Goal: Transaction & Acquisition: Obtain resource

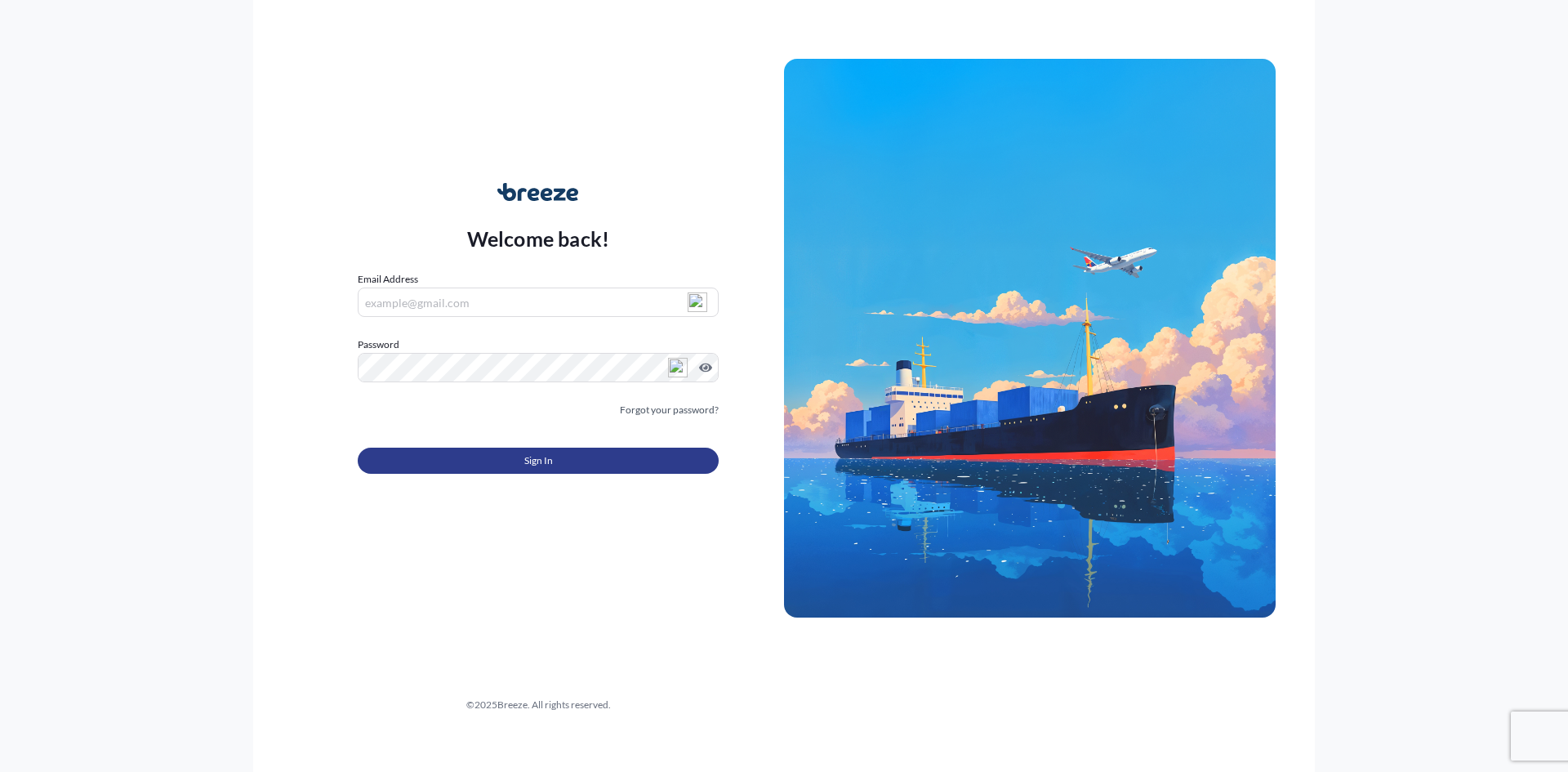
type input "[PERSON_NAME][EMAIL_ADDRESS][DOMAIN_NAME]"
click at [492, 459] on button "Sign In" at bounding box center [538, 461] width 361 height 26
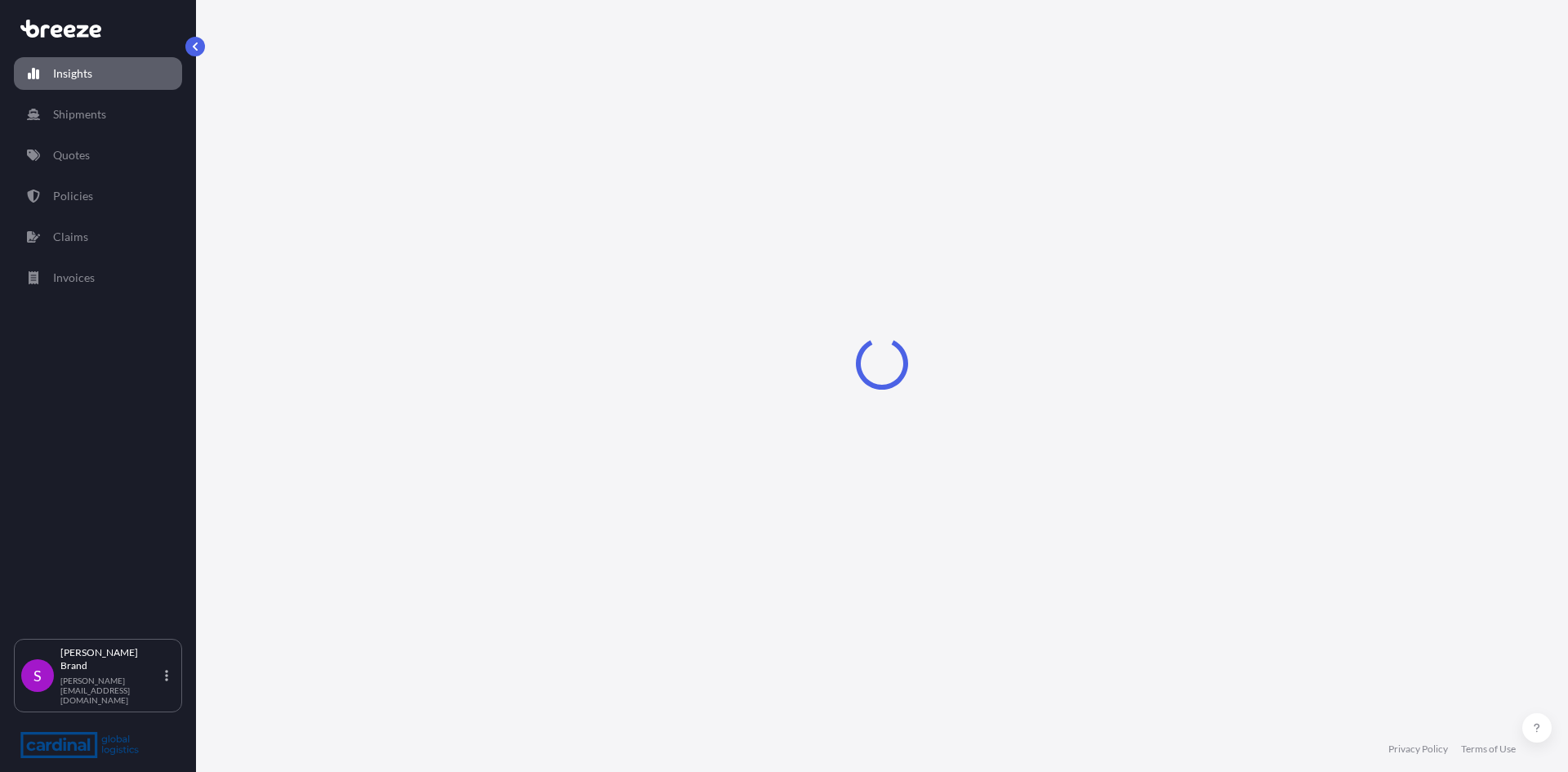
select select "2025"
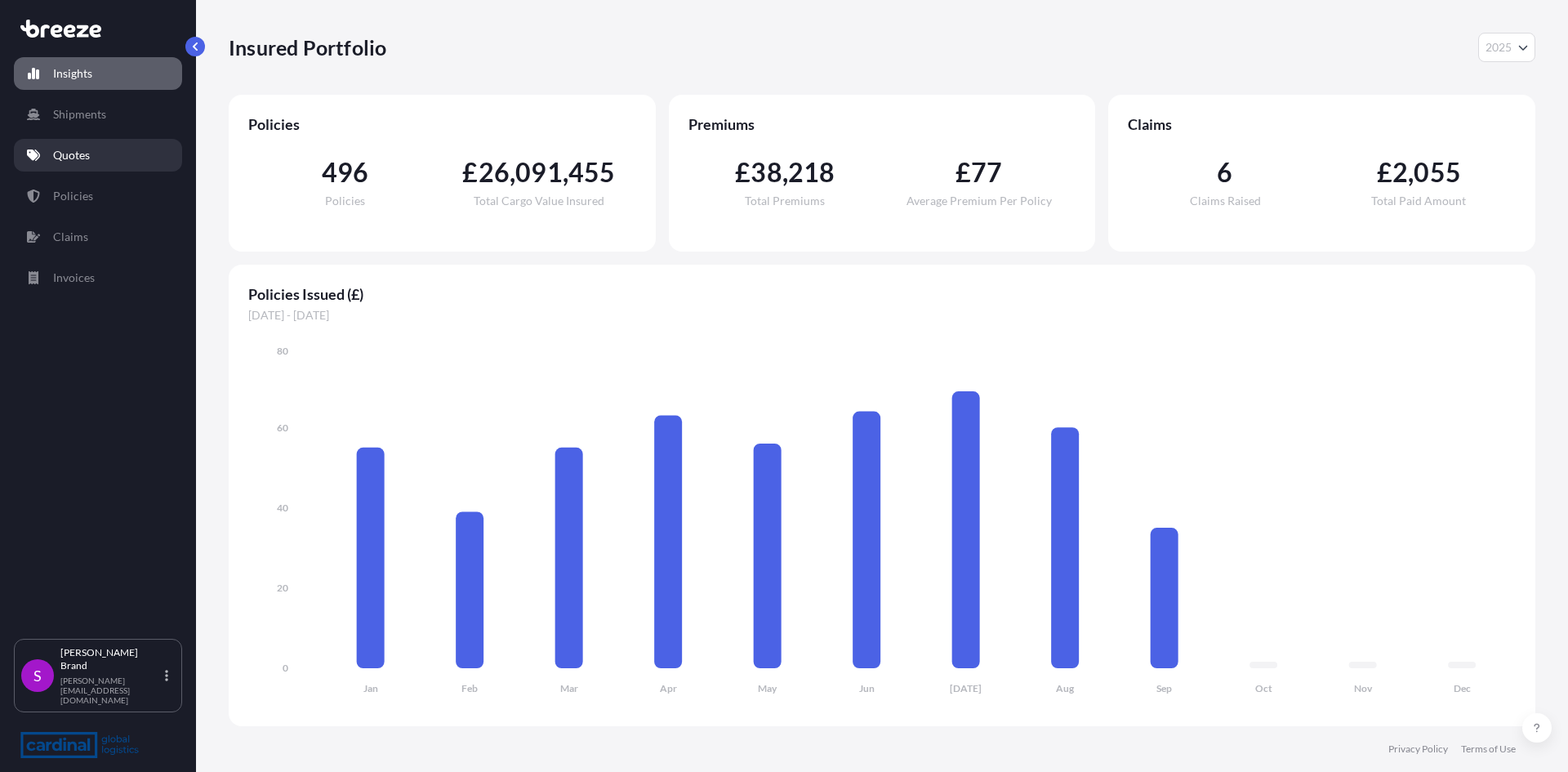
click at [83, 152] on p "Quotes" at bounding box center [71, 154] width 37 height 16
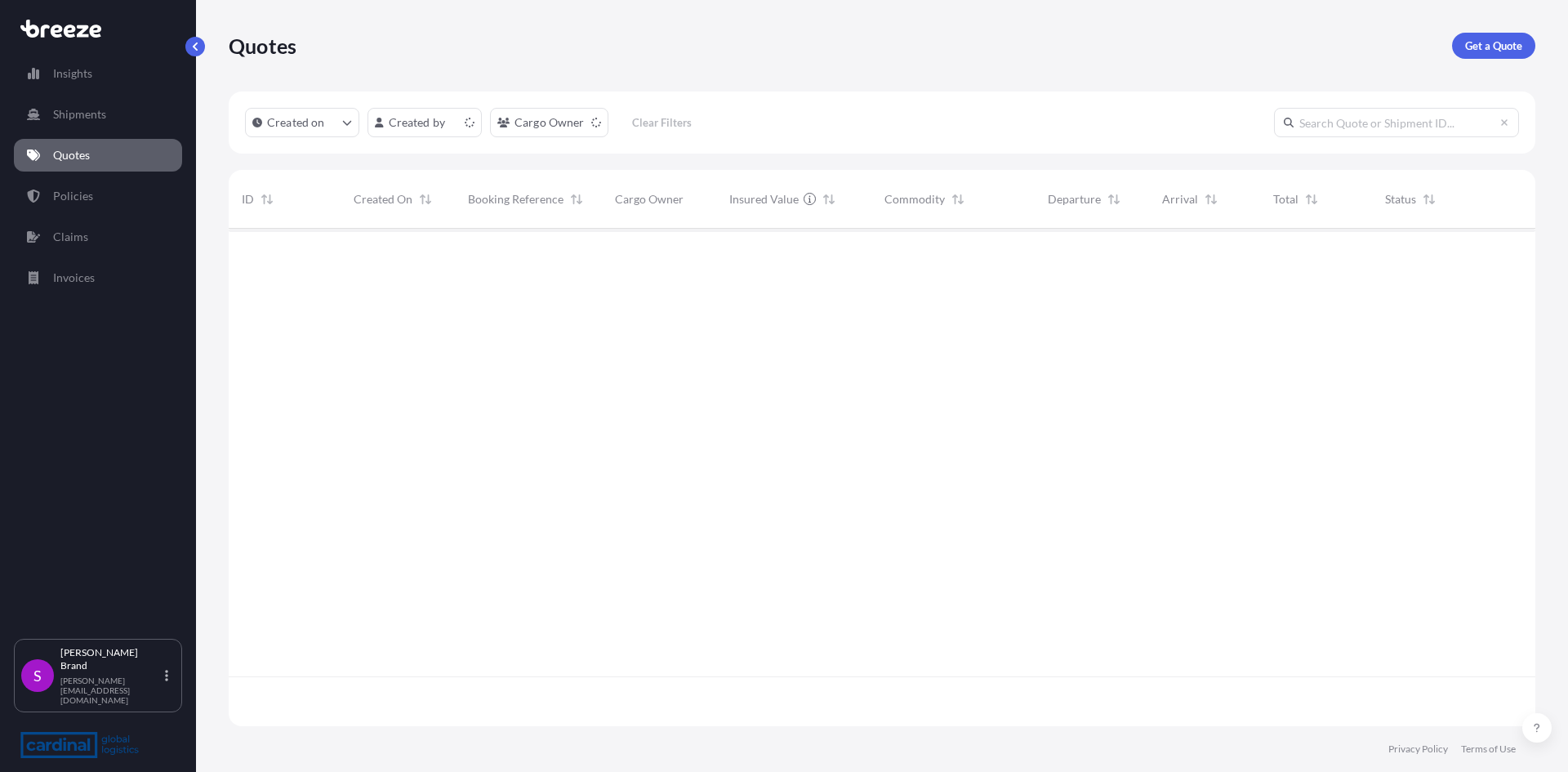
scroll to position [494, 1294]
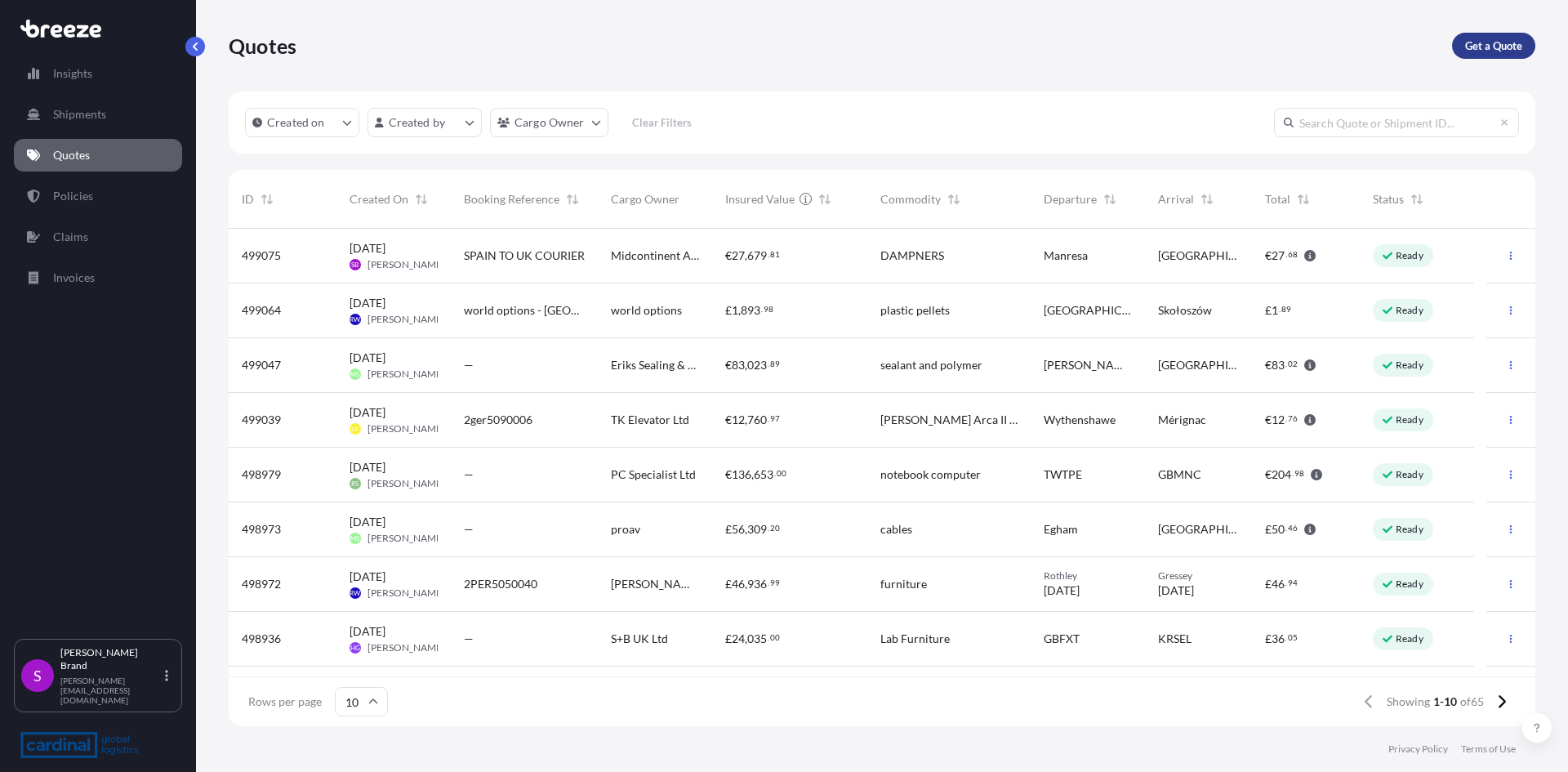
click at [1494, 54] on link "Get a Quote" at bounding box center [1494, 46] width 84 height 26
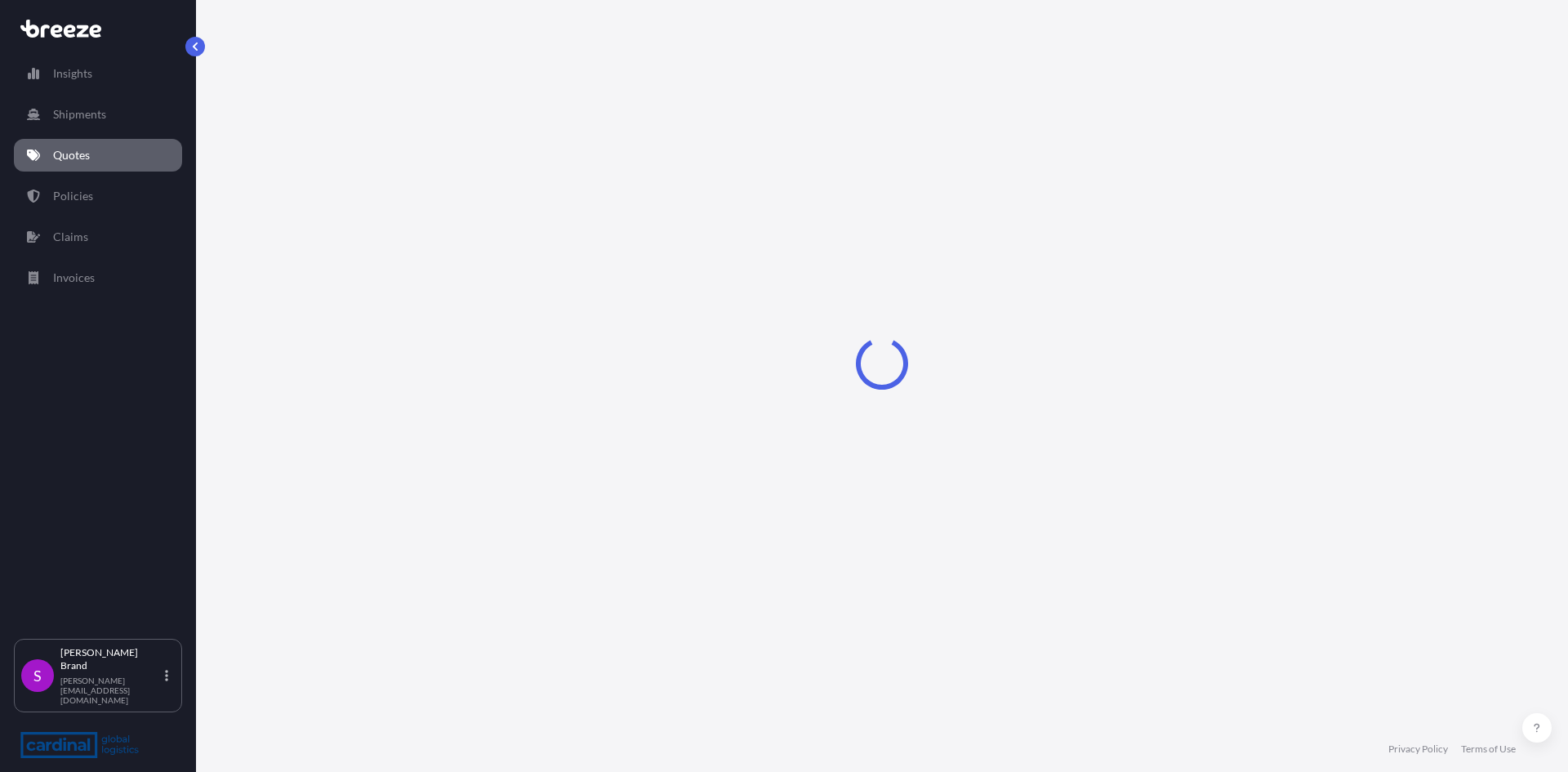
select select "Sea"
select select "1"
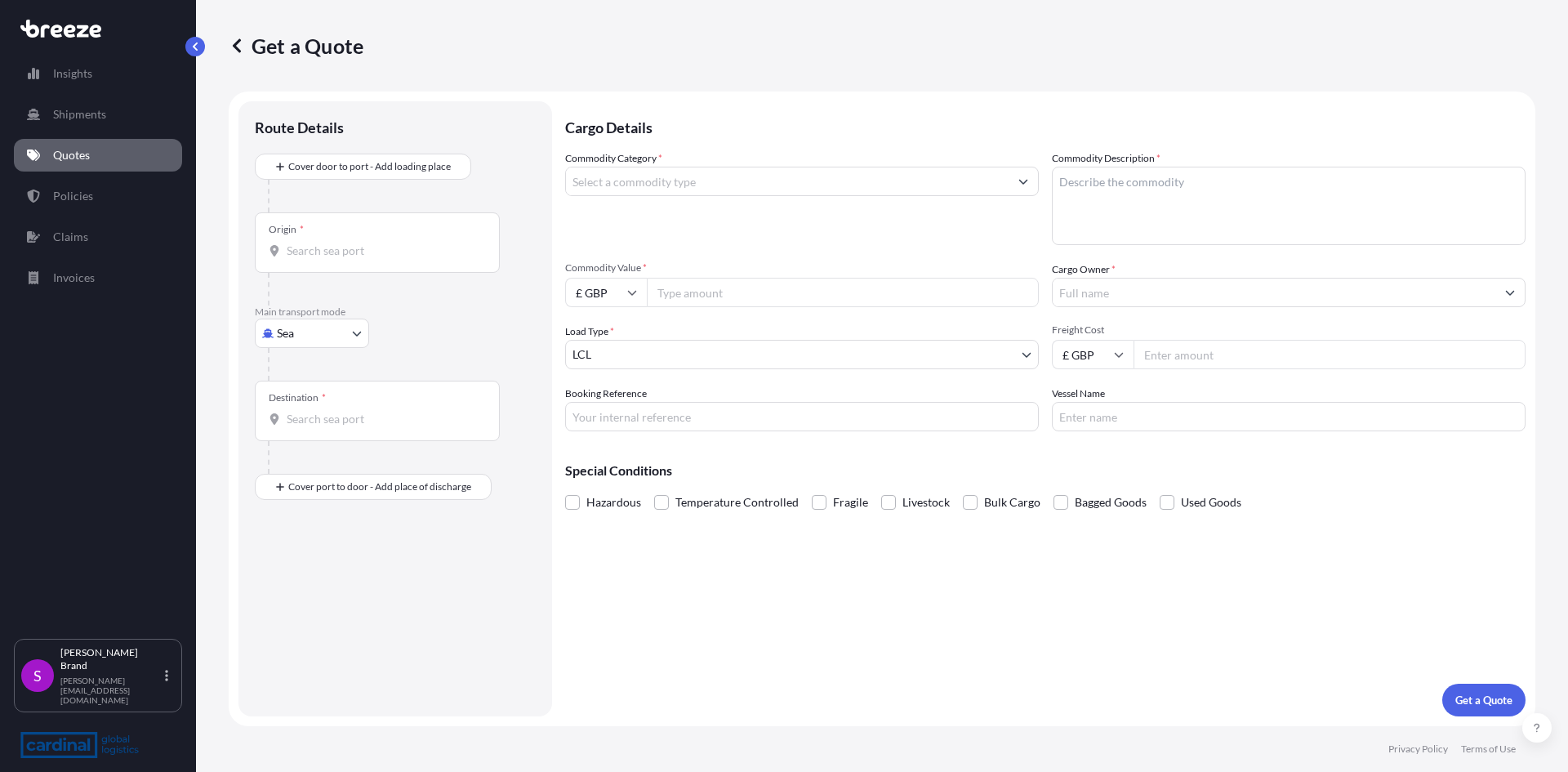
click at [351, 256] on input "Origin *" at bounding box center [383, 250] width 193 height 16
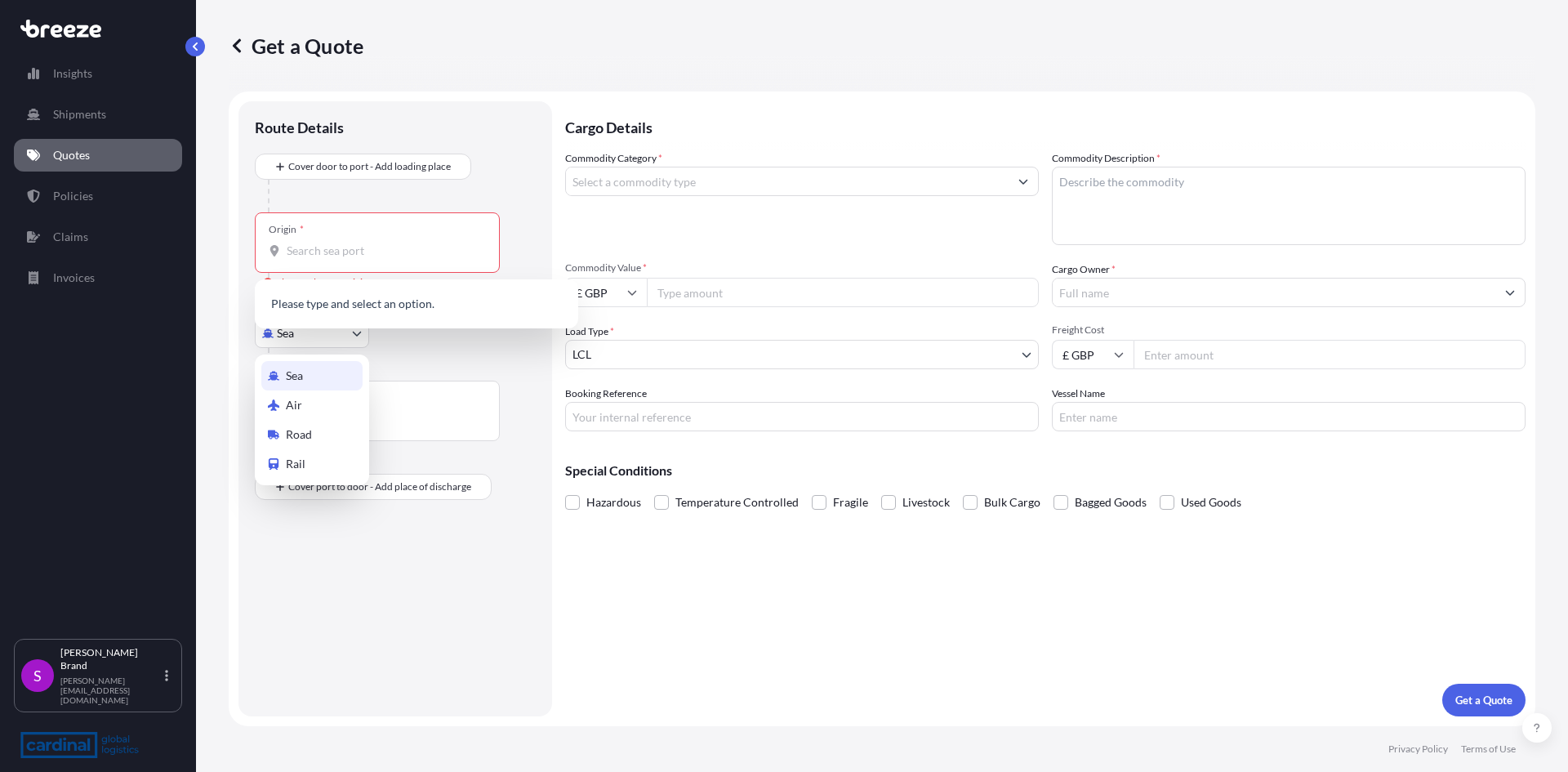
click at [311, 340] on body "0 options available. Insights Shipments Quotes Policies Claims Invoices S [PERS…" at bounding box center [784, 386] width 1568 height 772
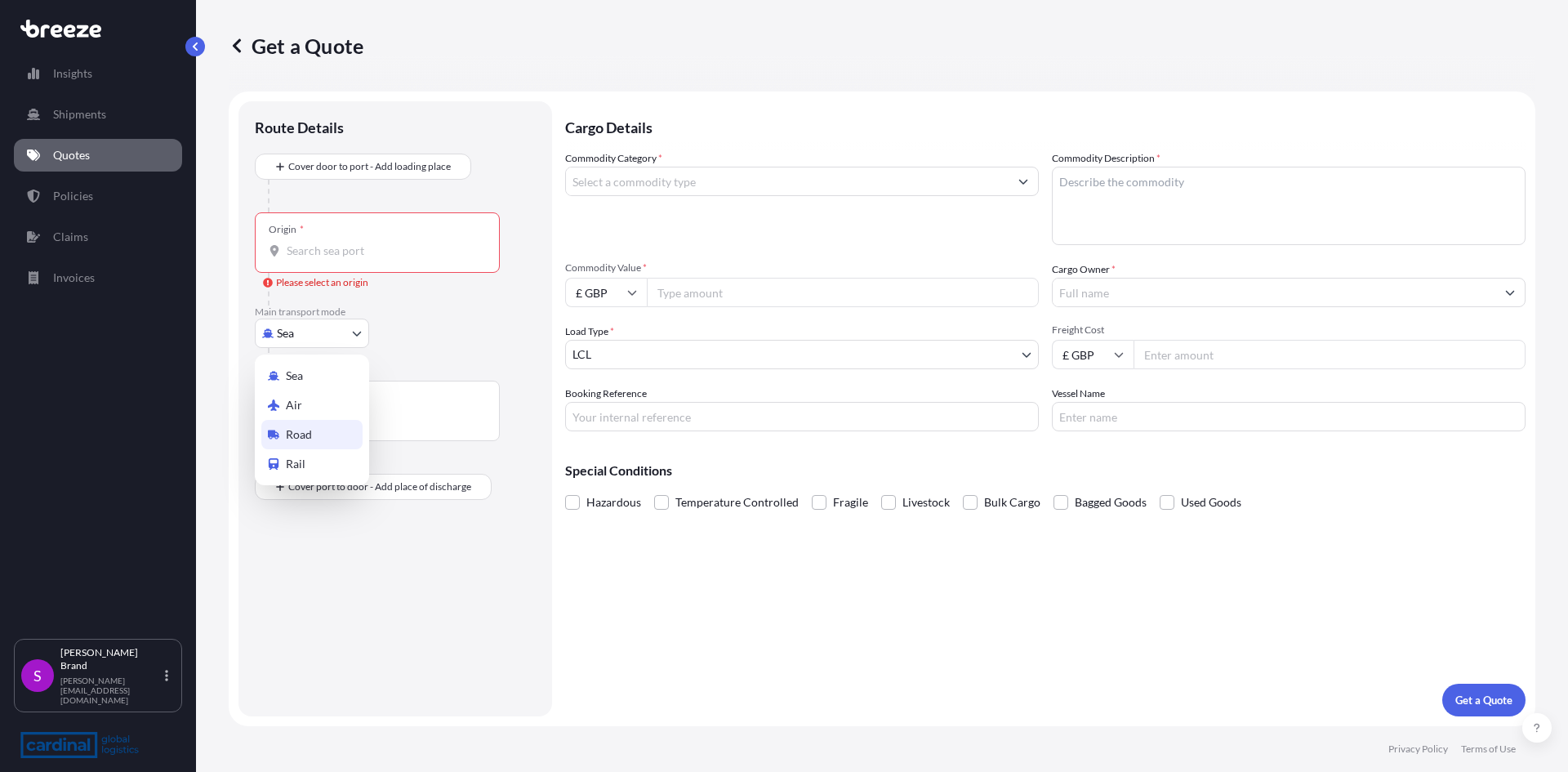
click at [293, 424] on div "Road" at bounding box center [312, 433] width 102 height 29
select select "Road"
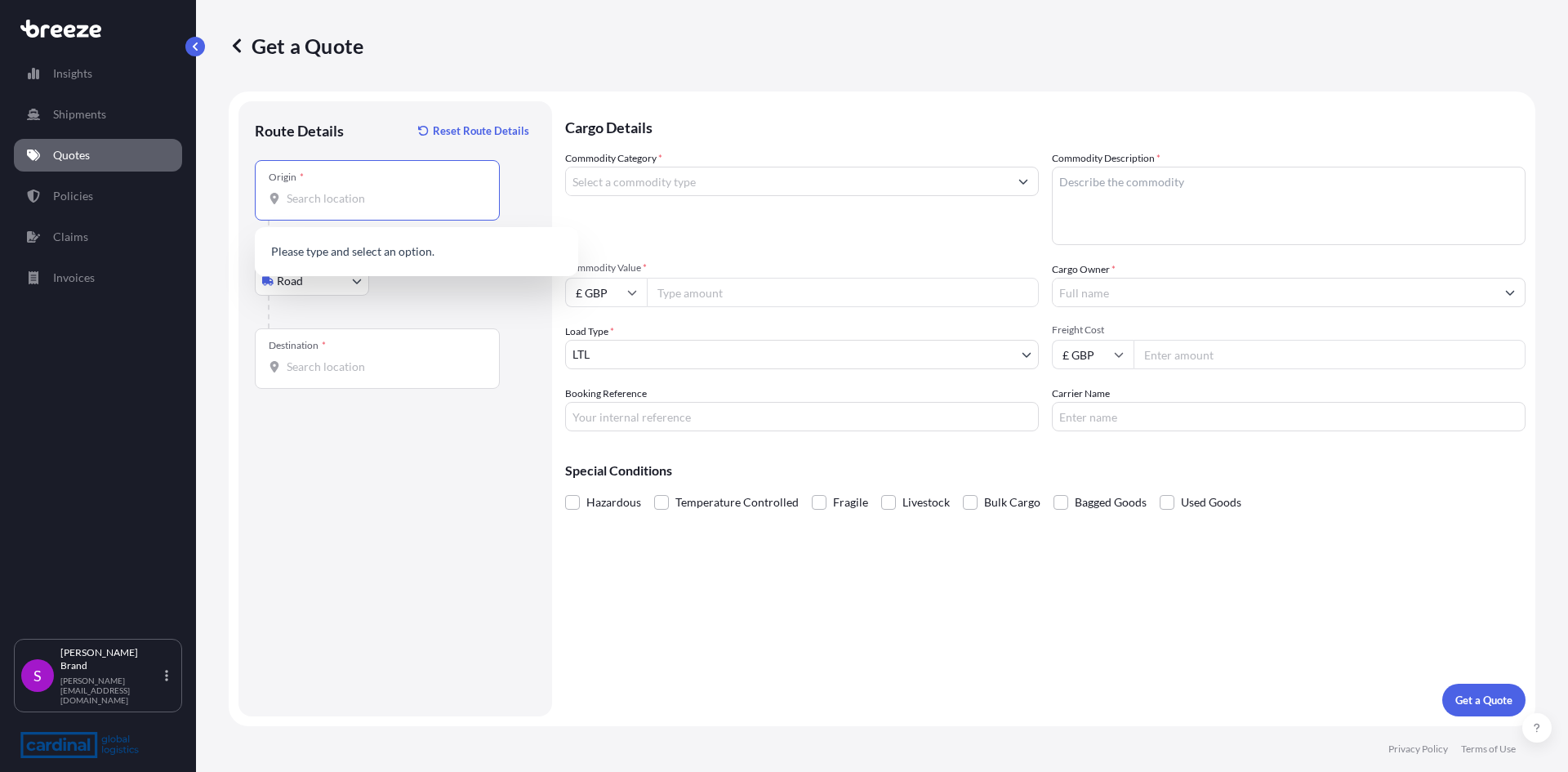
click at [320, 201] on input "Origin *" at bounding box center [383, 197] width 193 height 16
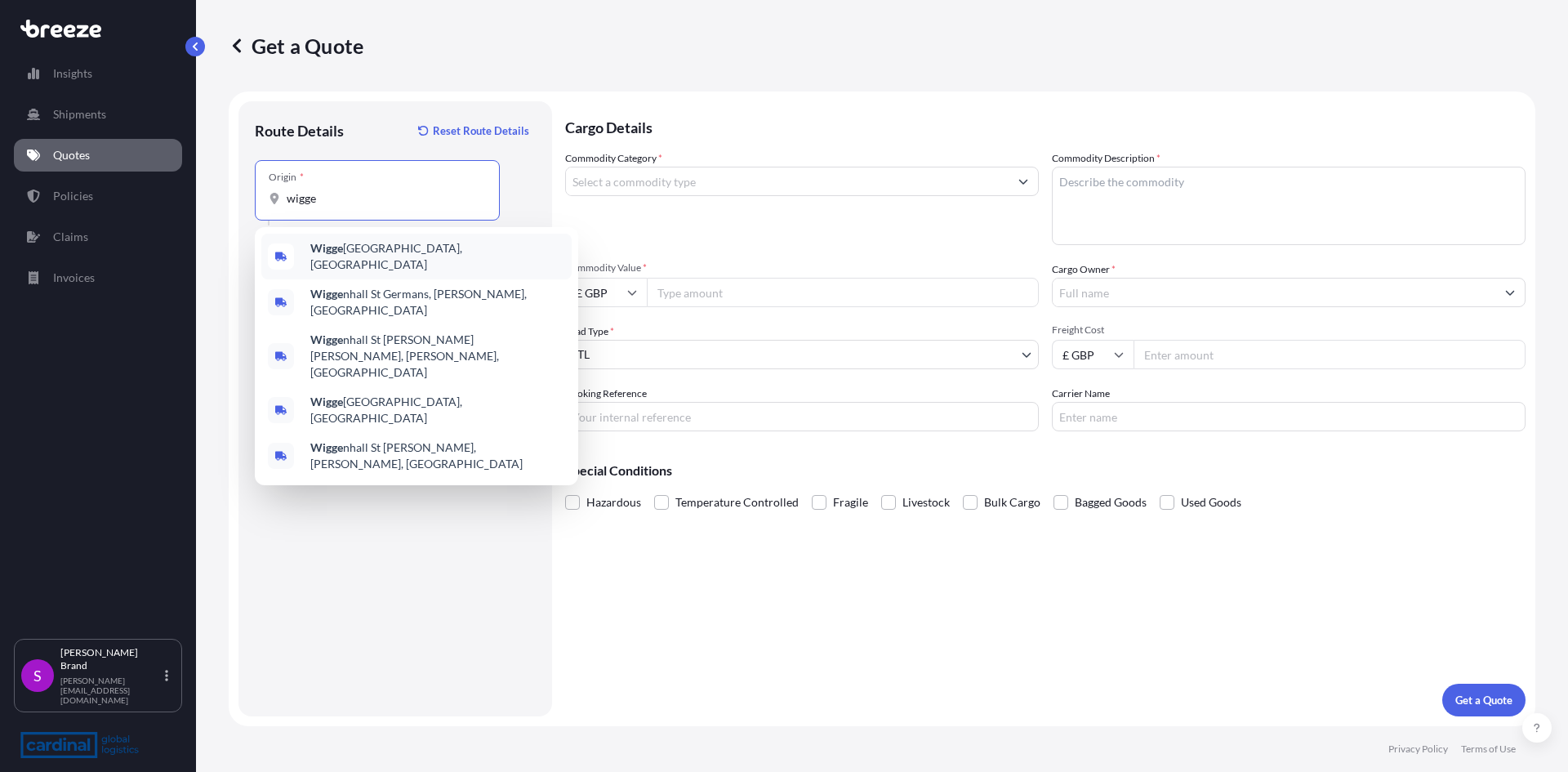
click at [429, 248] on span "Wigge [GEOGRAPHIC_DATA], [GEOGRAPHIC_DATA]" at bounding box center [437, 256] width 255 height 33
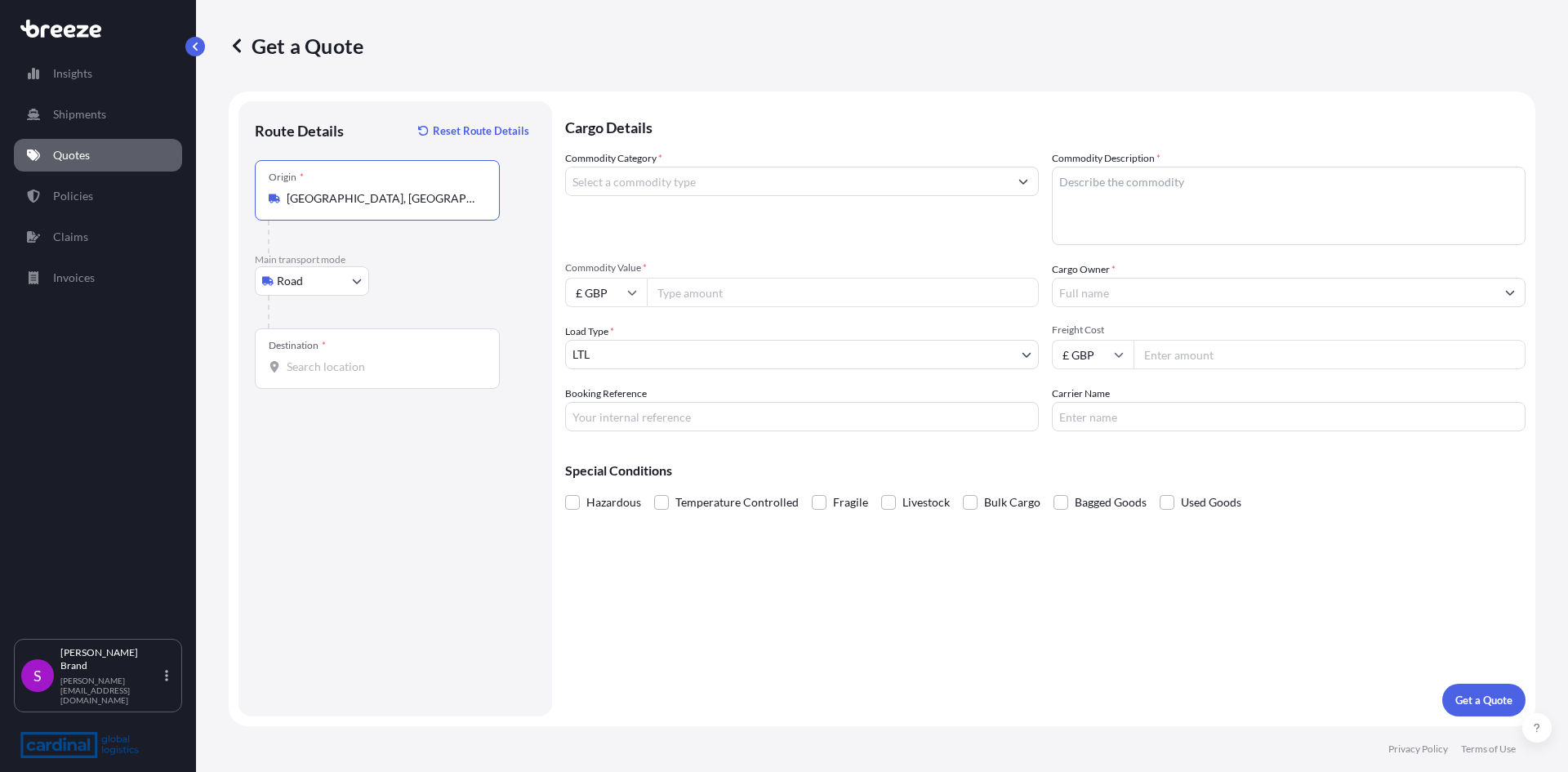
type input "[GEOGRAPHIC_DATA], [GEOGRAPHIC_DATA]"
click at [357, 375] on div "Destination *" at bounding box center [377, 358] width 245 height 60
click at [357, 375] on input "Destination *" at bounding box center [383, 366] width 193 height 16
click at [366, 415] on span "[STREET_ADDRESS]" at bounding box center [361, 420] width 103 height 16
type input "[STREET_ADDRESS]"
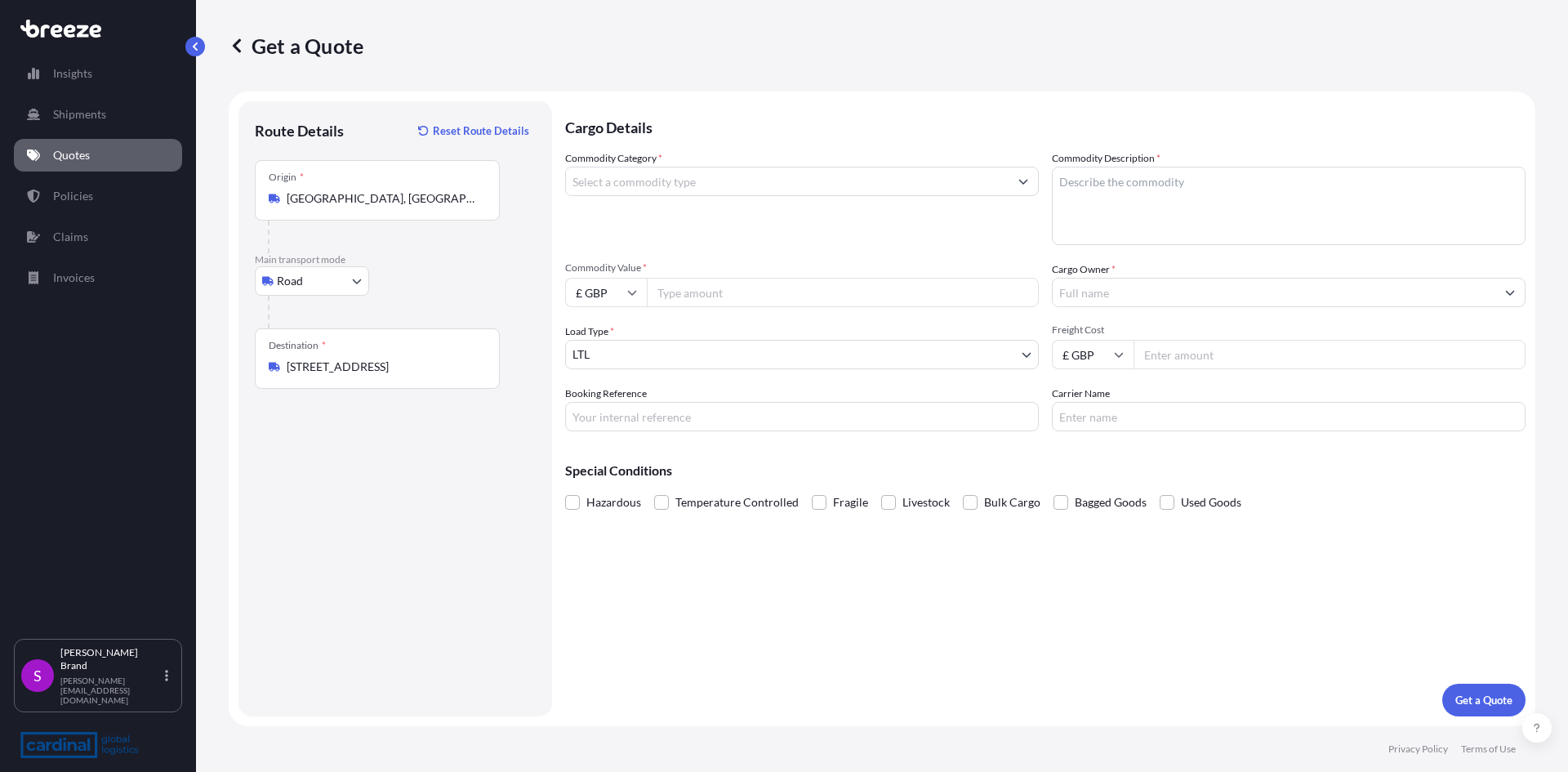
click at [679, 302] on input "Commodity Value *" at bounding box center [843, 291] width 392 height 29
click at [1180, 348] on input "Freight Cost" at bounding box center [1329, 354] width 392 height 29
type input "825"
click at [1120, 421] on input "Carrier Name" at bounding box center [1290, 416] width 474 height 29
type input "SCS LOGISTICS"
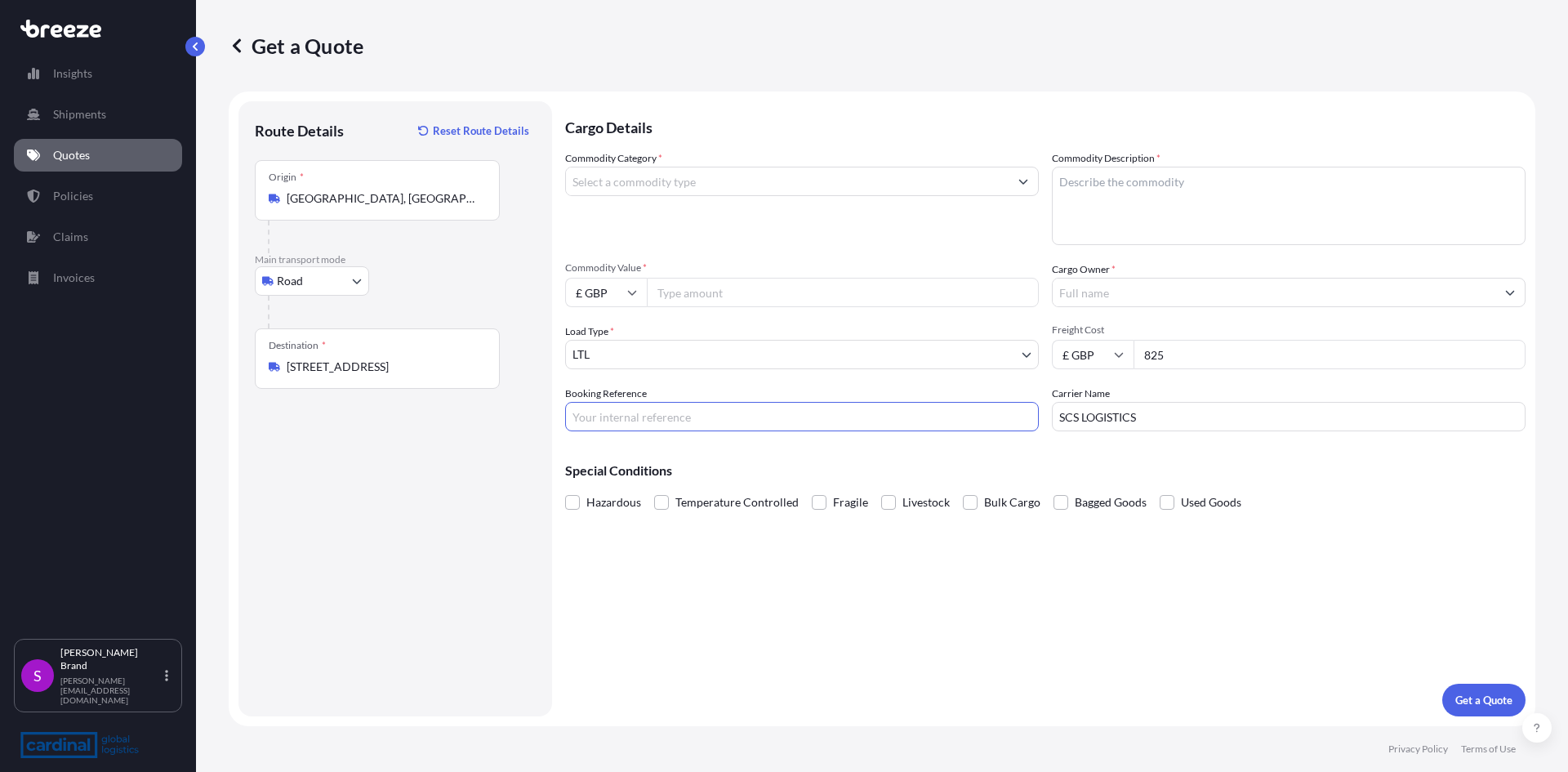
click at [802, 424] on input "Booking Reference" at bounding box center [802, 416] width 474 height 29
drag, startPoint x: 617, startPoint y: 418, endPoint x: 557, endPoint y: 422, distance: 60.1
click at [557, 422] on form "Route Details Reset Route Details Place of loading Road Road Rail Origin * [GEO…" at bounding box center [882, 408] width 1307 height 635
type input "[GEOGRAPHIC_DATA] to [GEOGRAPHIC_DATA] - [GEOGRAPHIC_DATA]"
click at [704, 291] on input "Commodity Value *" at bounding box center [843, 291] width 392 height 29
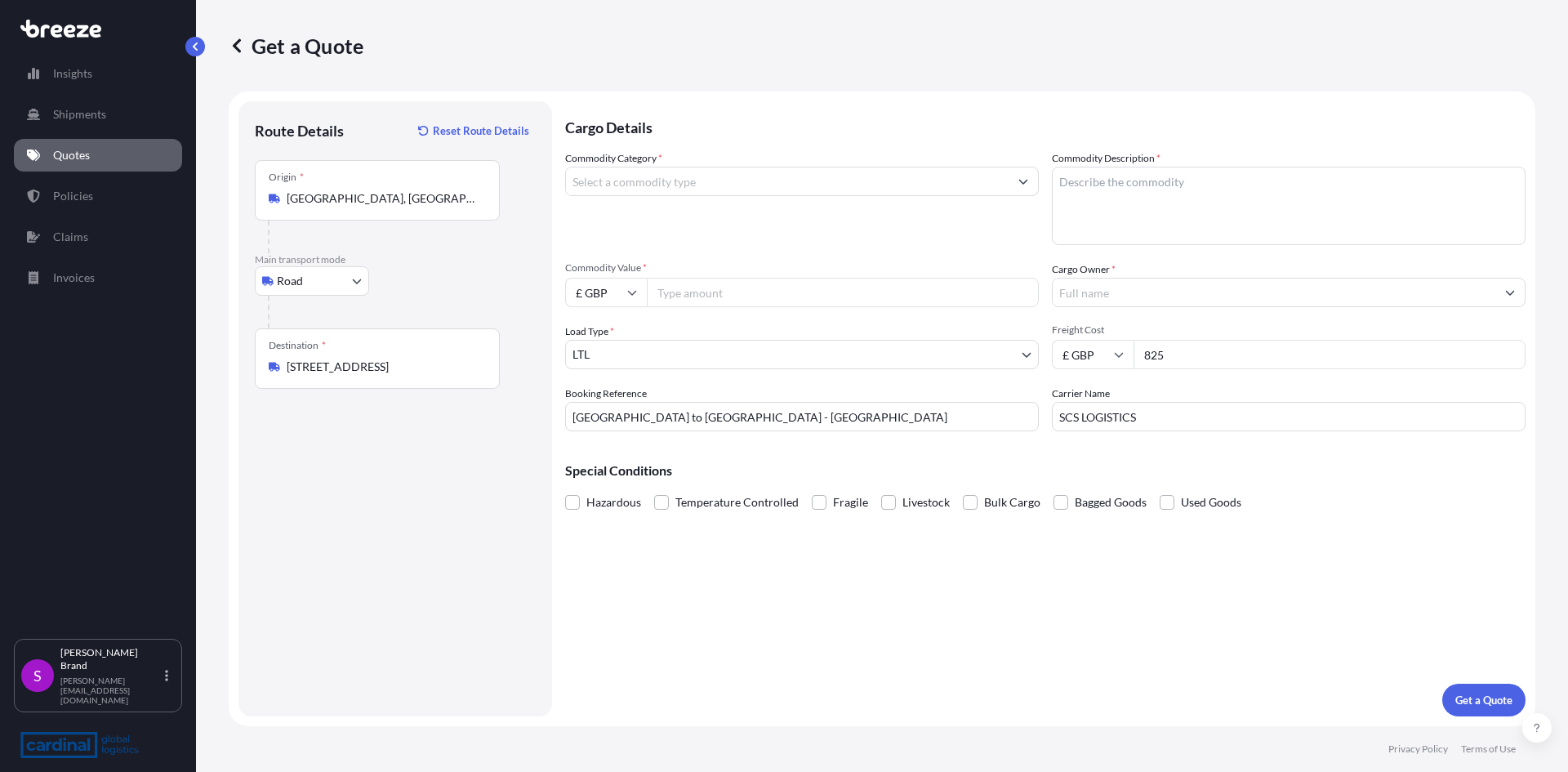
click at [735, 286] on input "Commodity Value *" at bounding box center [843, 291] width 392 height 29
type input "9988.74"
click at [1105, 300] on input "Cargo Owner *" at bounding box center [1274, 291] width 443 height 29
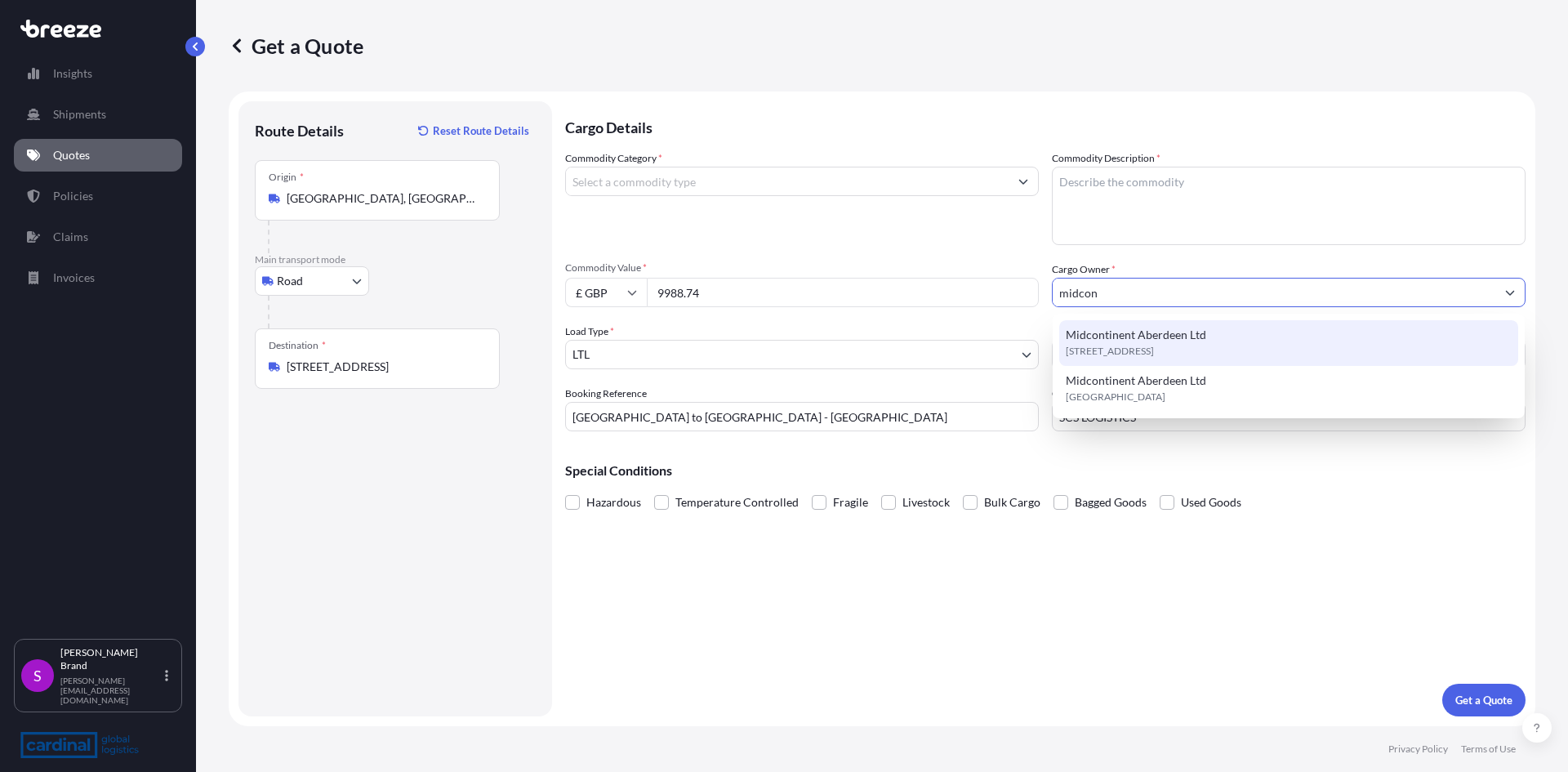
click at [1105, 335] on span "Midcontinent Aberdeen Ltd" at bounding box center [1135, 334] width 140 height 16
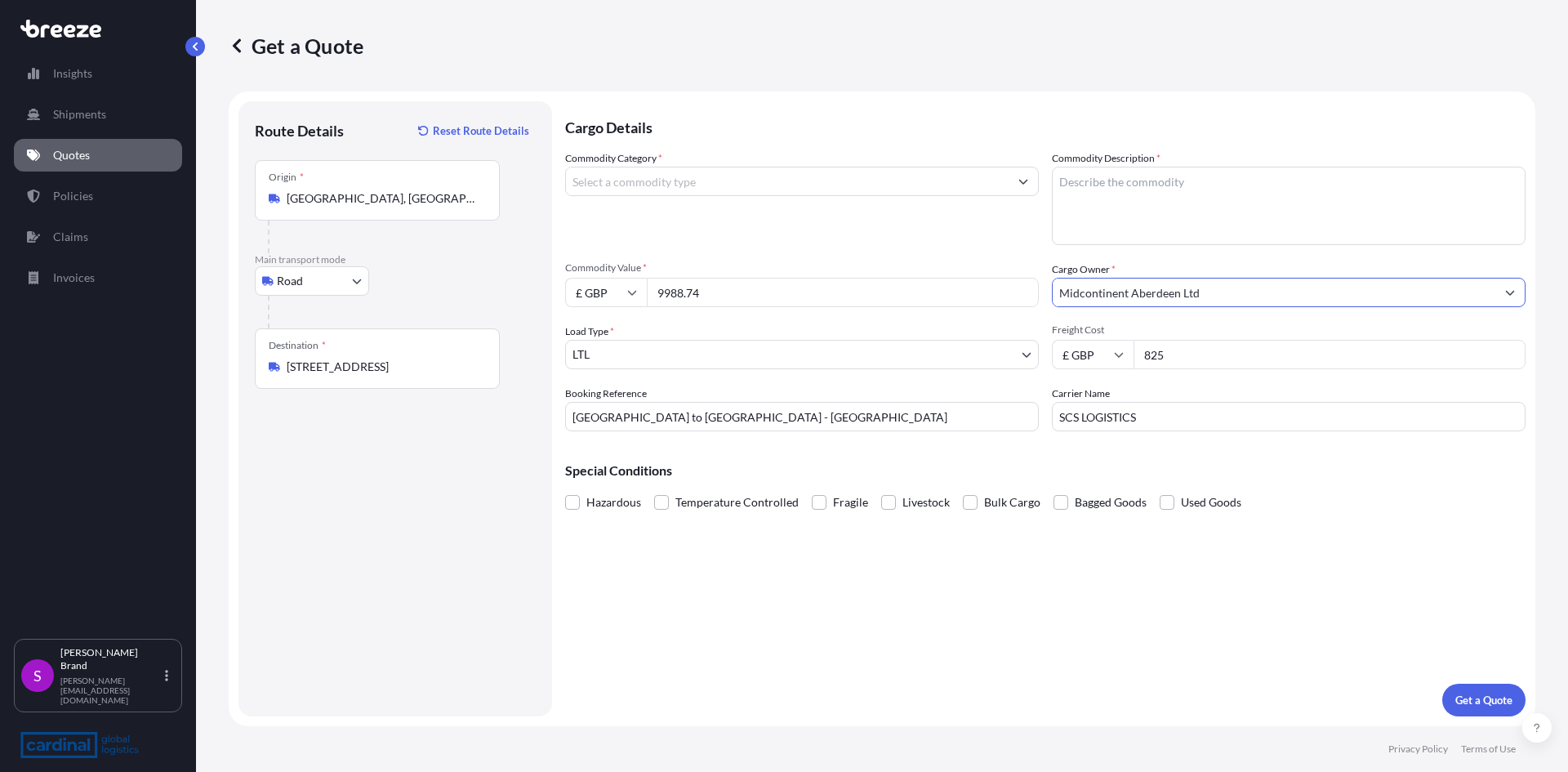
type input "Midcontinent Aberdeen Ltd"
click at [1137, 196] on textarea "Commodity Description *" at bounding box center [1290, 205] width 474 height 78
type textarea "WIRE"
click at [628, 179] on input "Commodity Category *" at bounding box center [787, 181] width 443 height 29
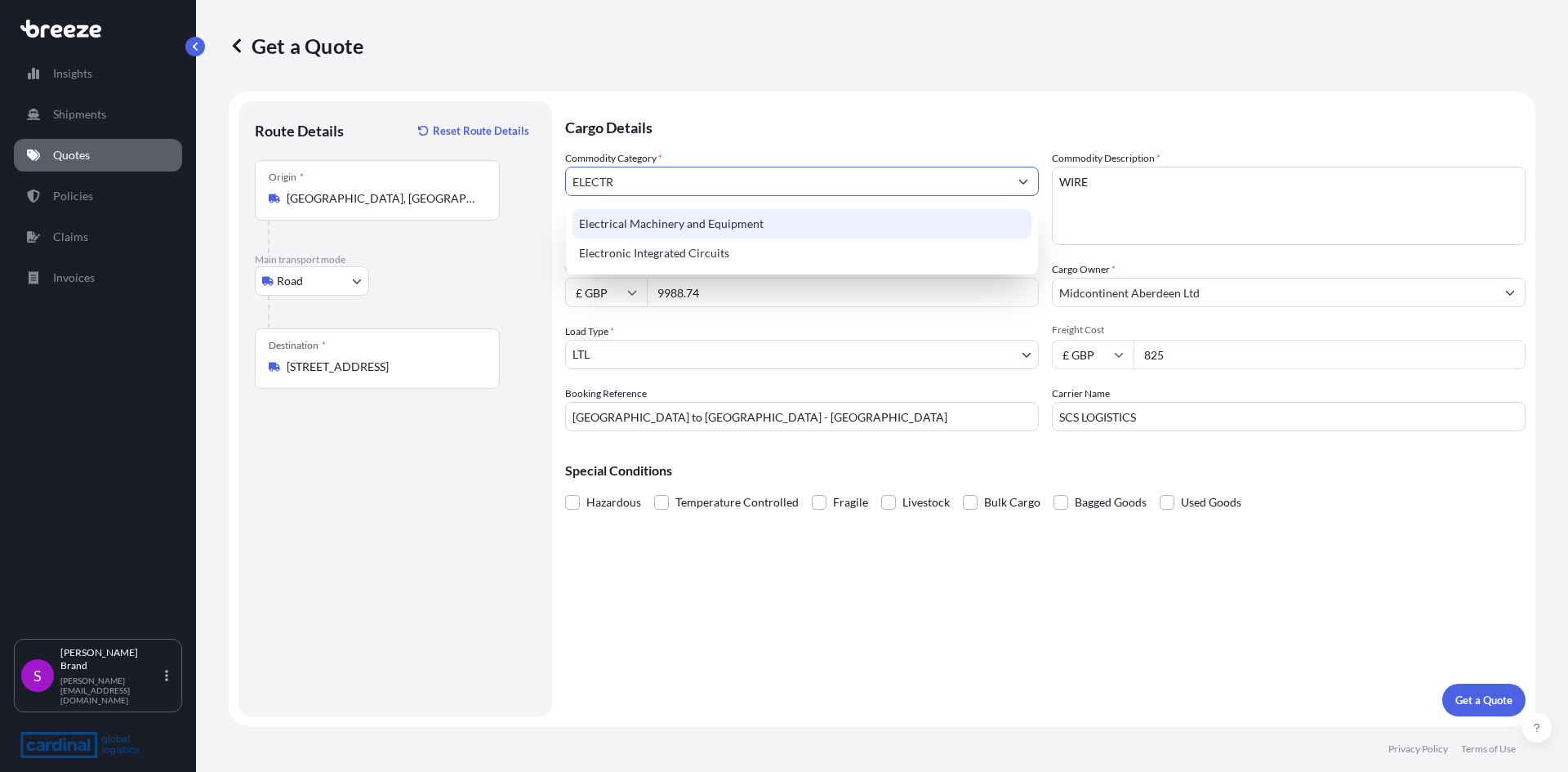
click at [636, 222] on div "Electrical Machinery and Equipment" at bounding box center [802, 223] width 459 height 29
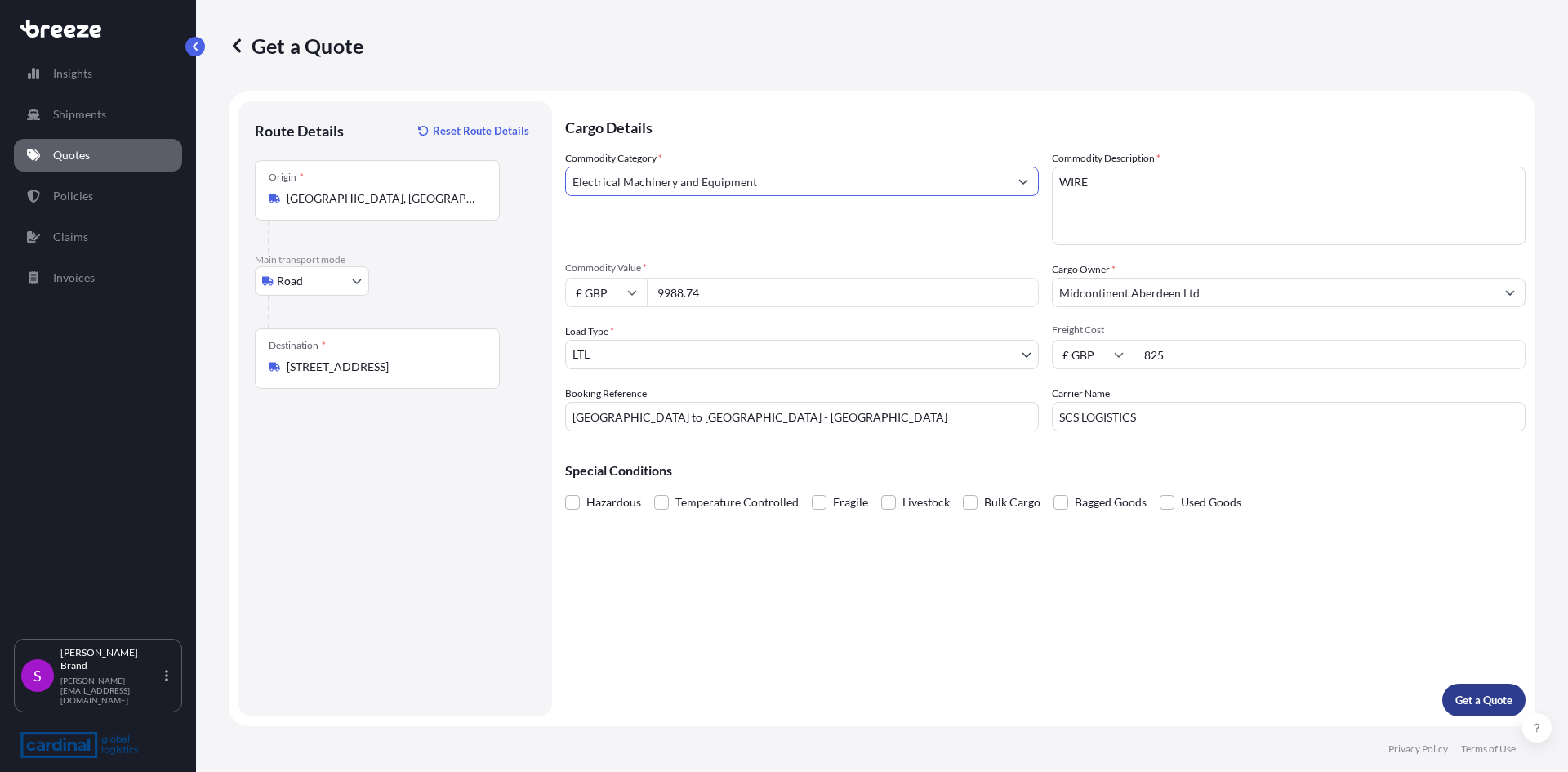
type input "Electrical Machinery and Equipment"
click at [1481, 701] on p "Get a Quote" at bounding box center [1484, 700] width 57 height 16
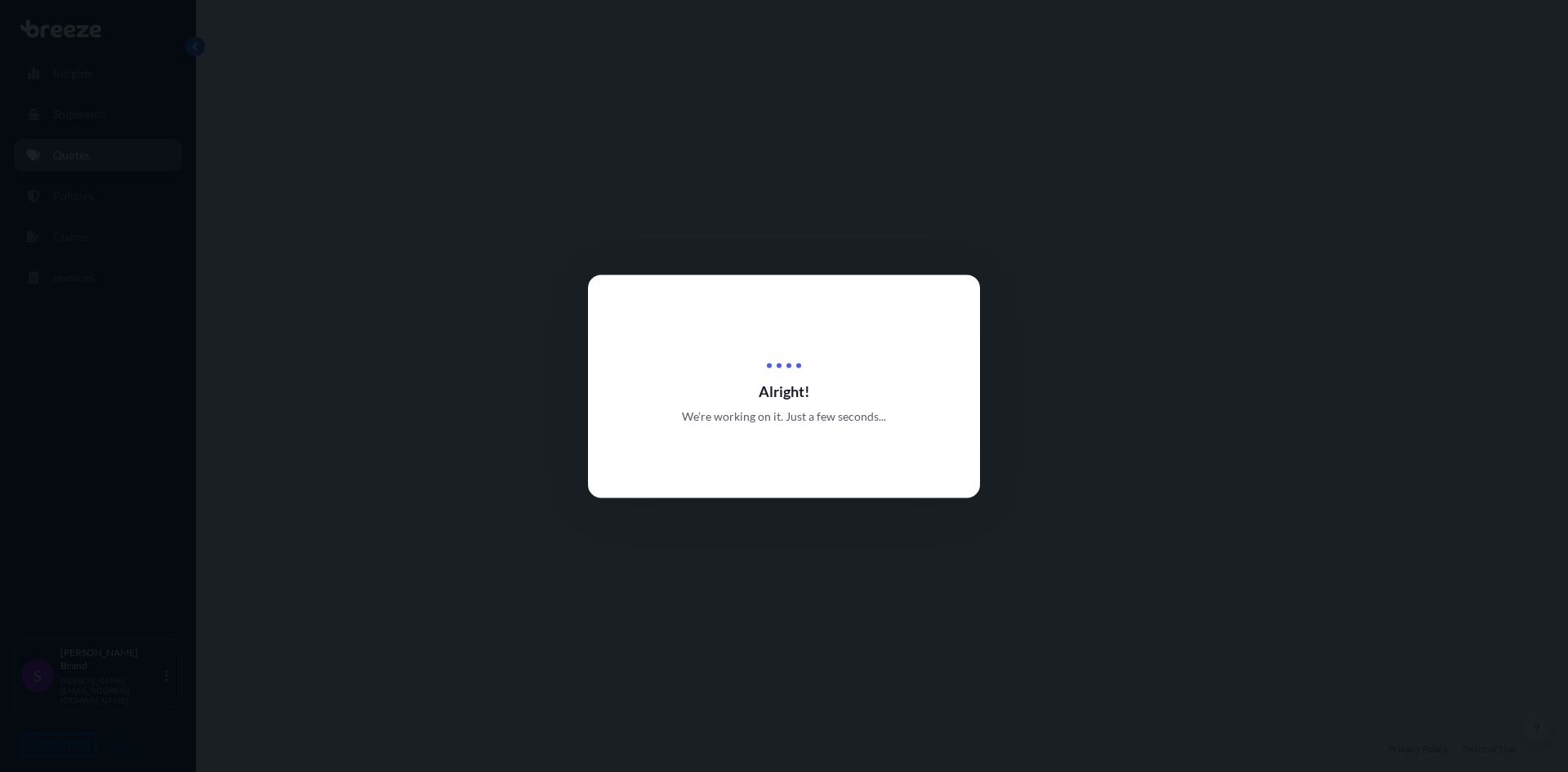
select select "Road"
select select "1"
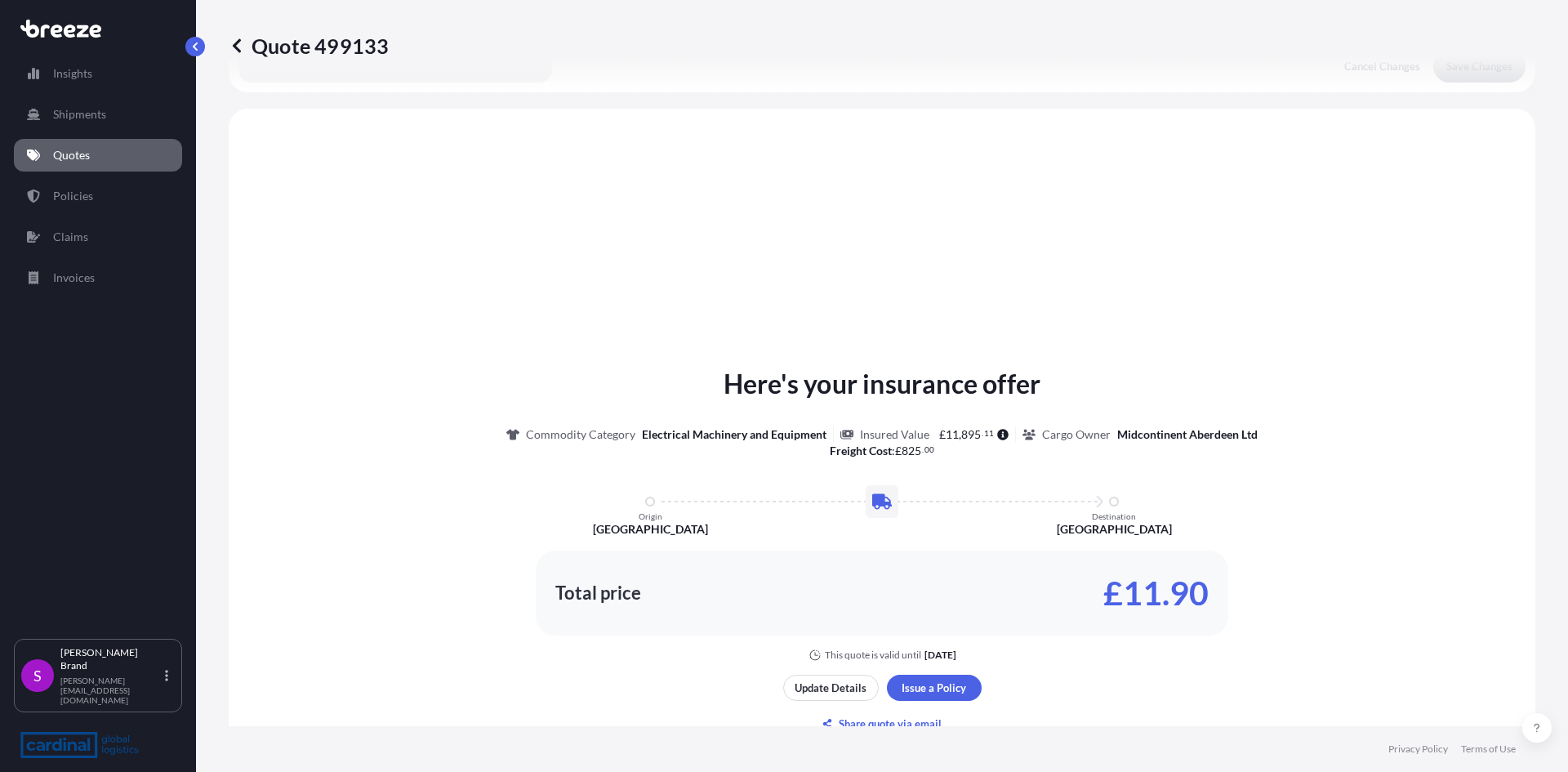
scroll to position [492, 0]
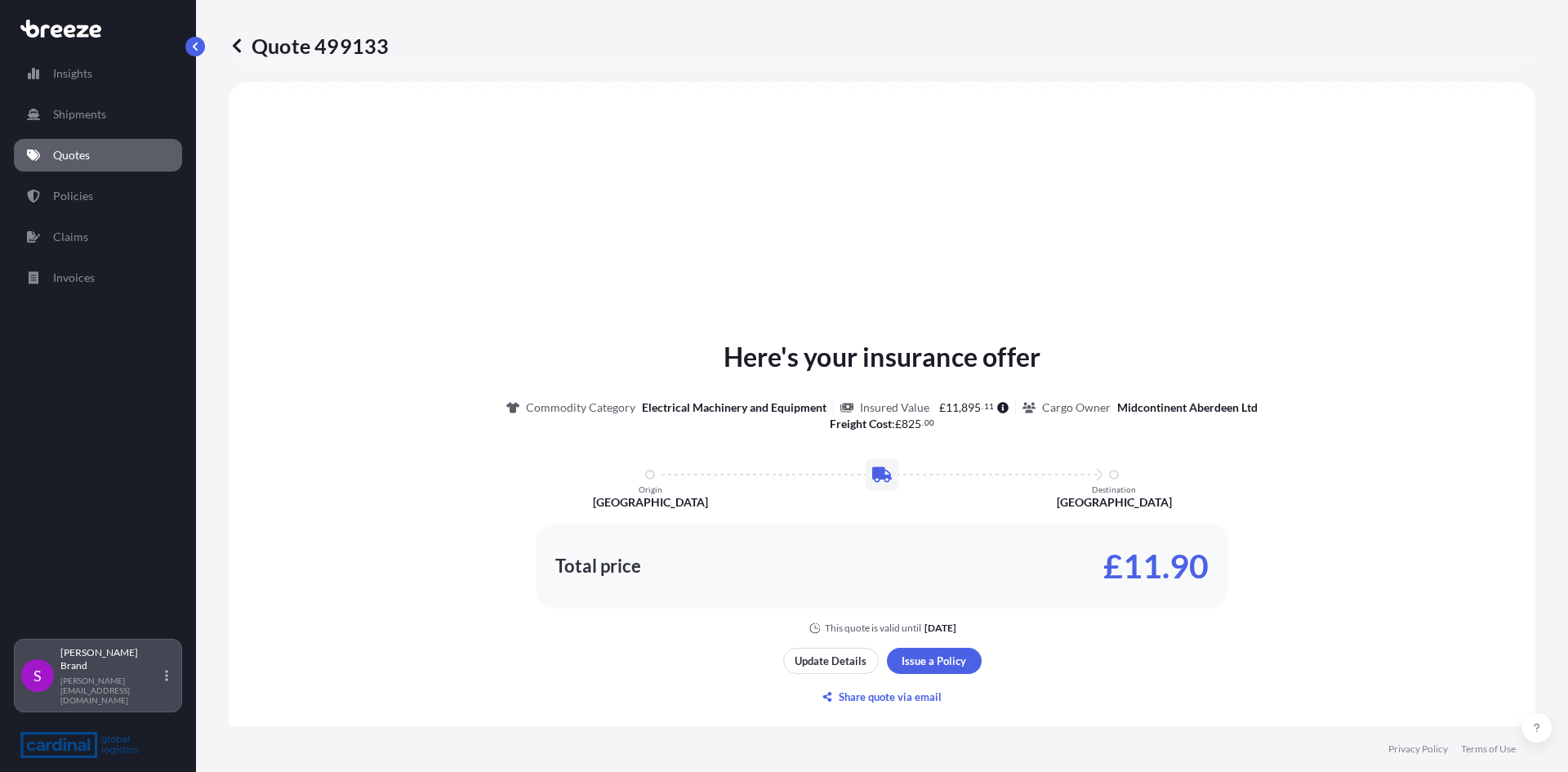
click at [82, 672] on p "[PERSON_NAME]" at bounding box center [111, 659] width 102 height 26
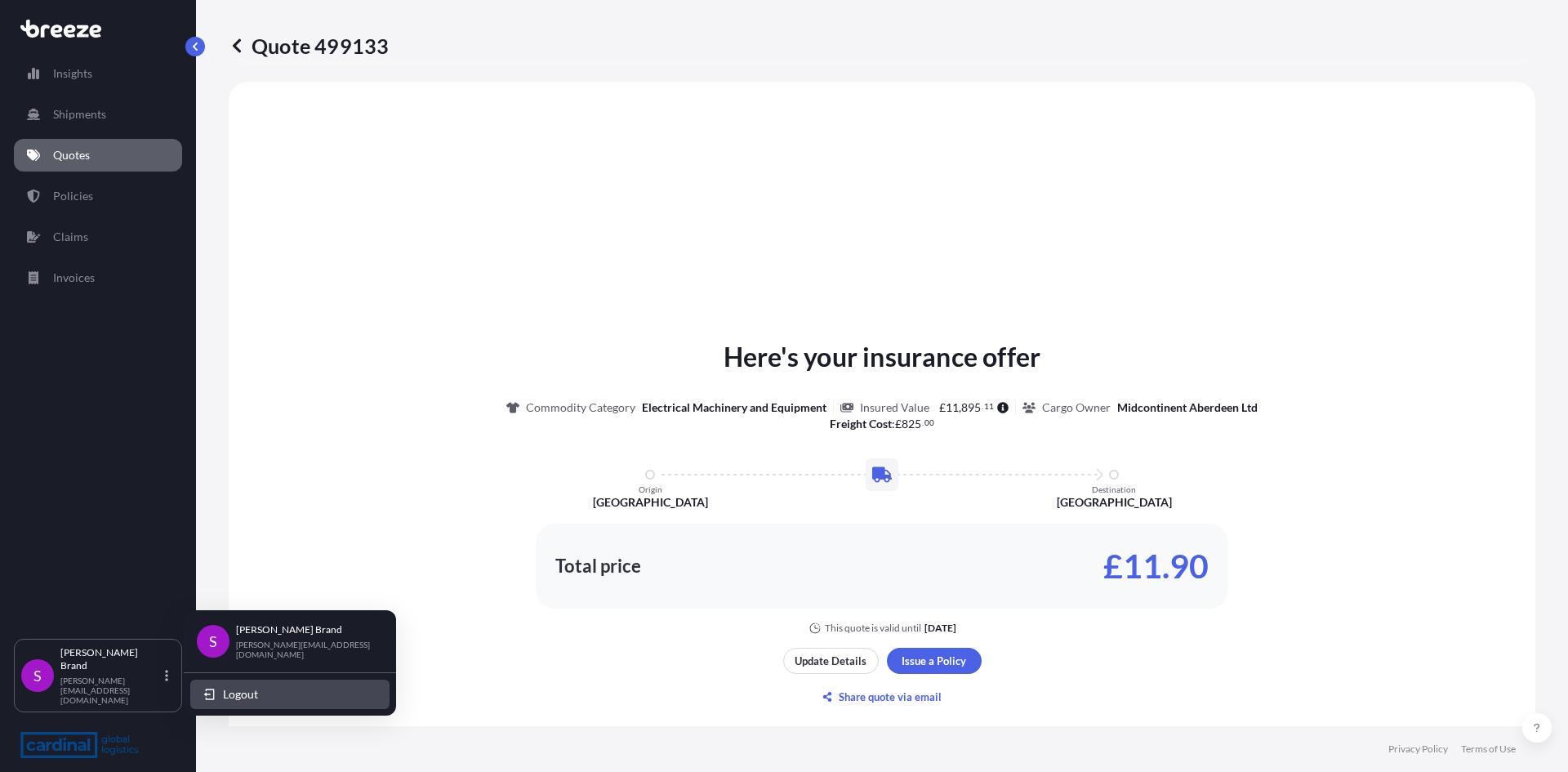
click at [228, 689] on span "Logout" at bounding box center [240, 693] width 35 height 16
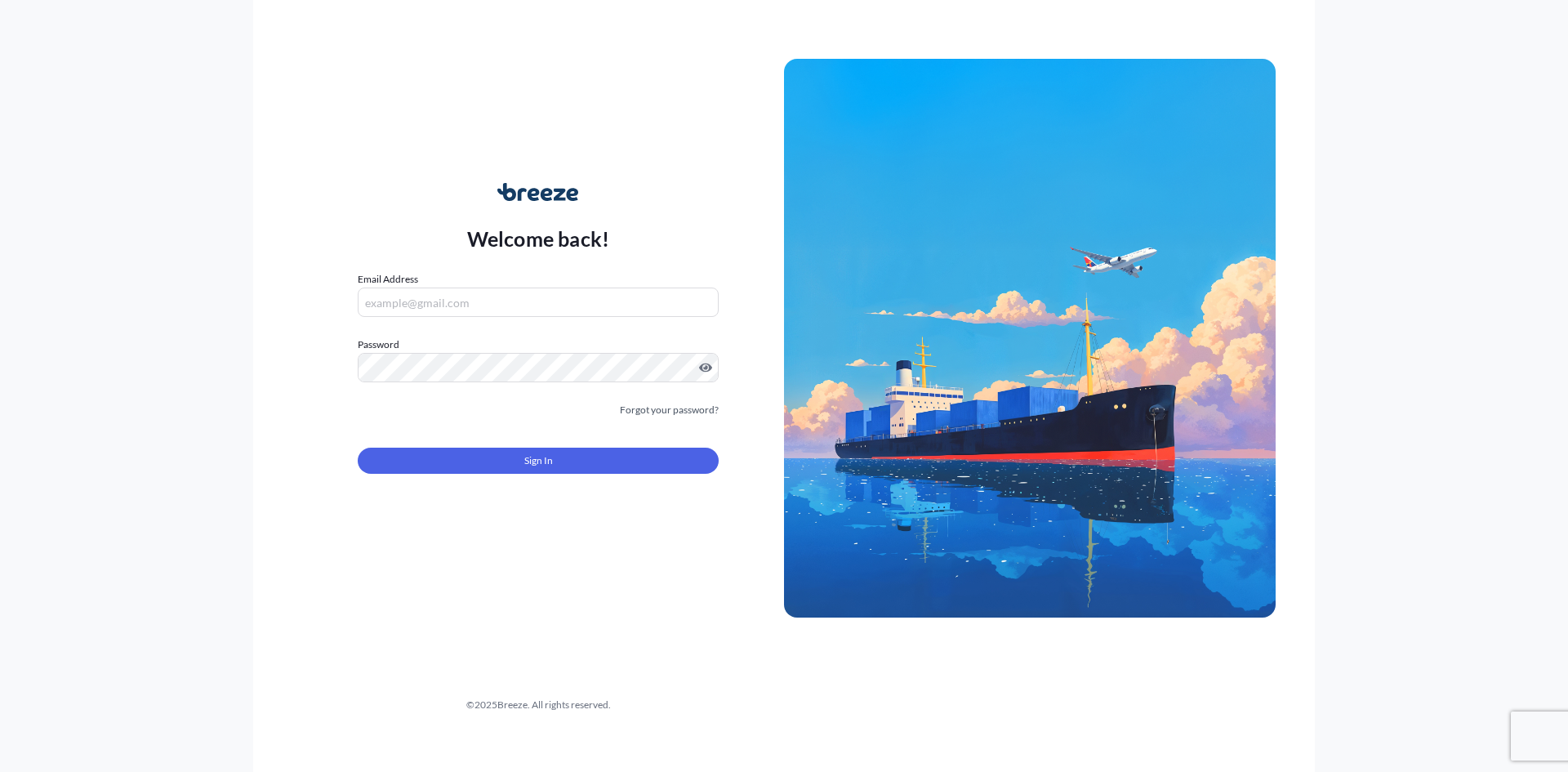
type input "[PERSON_NAME][EMAIL_ADDRESS][DOMAIN_NAME]"
